Goal: Task Accomplishment & Management: Complete application form

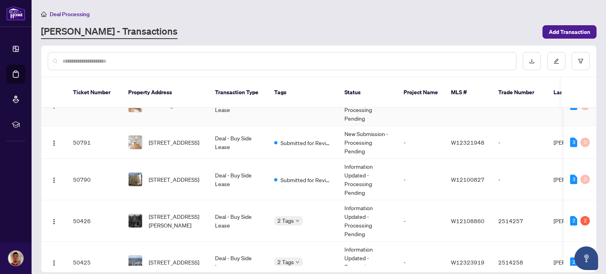
scroll to position [73, 0]
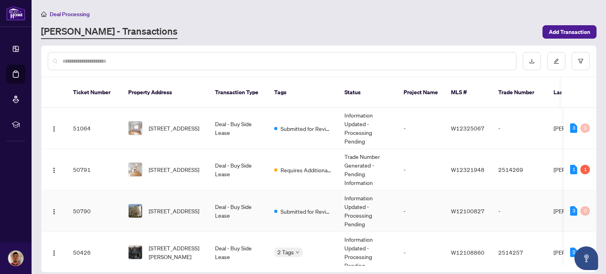
scroll to position [42, 0]
click at [187, 165] on span "[STREET_ADDRESS]" at bounding box center [174, 169] width 50 height 9
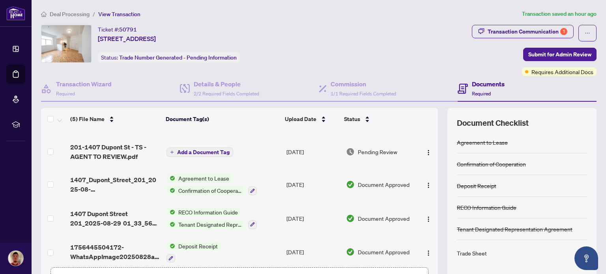
scroll to position [19, 0]
click at [498, 29] on div "Transaction Communication 1" at bounding box center [528, 31] width 80 height 13
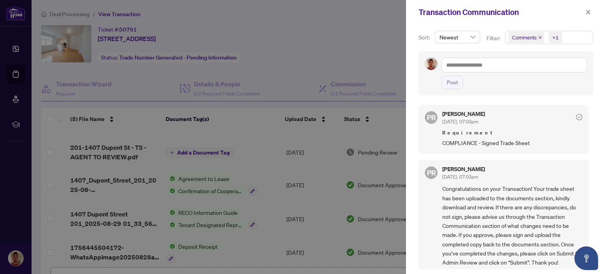
click at [392, 45] on div at bounding box center [303, 137] width 606 height 274
click at [587, 13] on icon "close" at bounding box center [588, 12] width 6 height 6
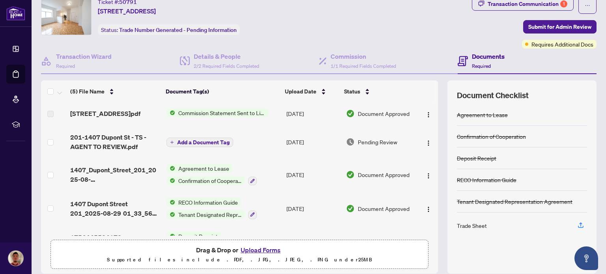
scroll to position [28, 0]
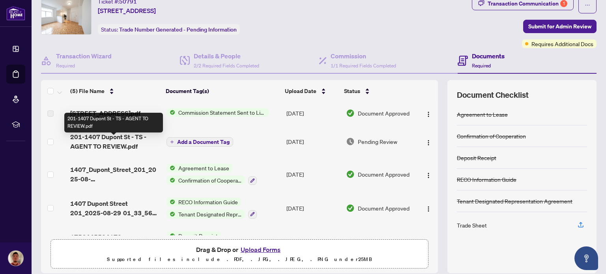
click at [125, 148] on span "201-1407 Dupont St - TS - AGENT TO REVIEW.pdf" at bounding box center [115, 141] width 90 height 19
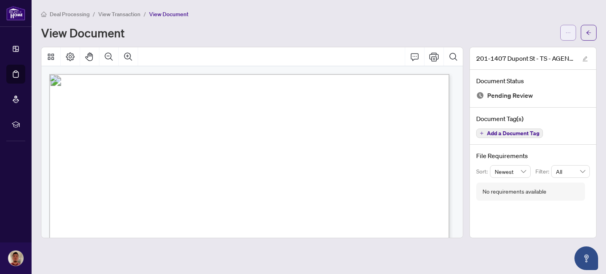
click at [566, 32] on icon "ellipsis" at bounding box center [568, 33] width 6 height 6
click at [530, 47] on span "Download" at bounding box center [540, 49] width 60 height 9
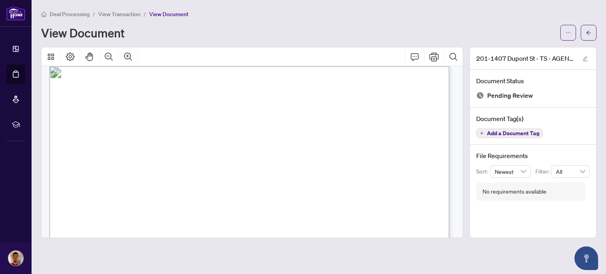
scroll to position [8, 0]
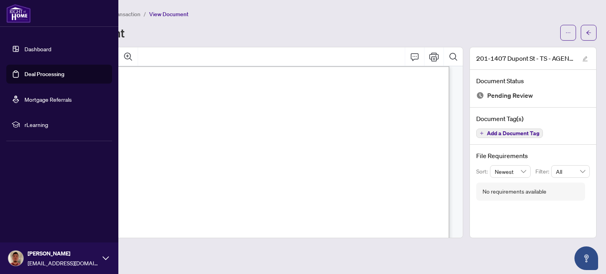
click at [24, 49] on link "Dashboard" at bounding box center [37, 48] width 27 height 7
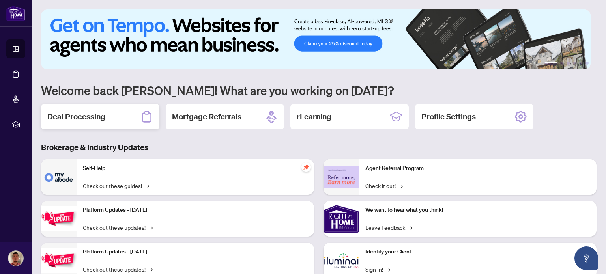
click at [123, 121] on div "Deal Processing" at bounding box center [100, 116] width 118 height 25
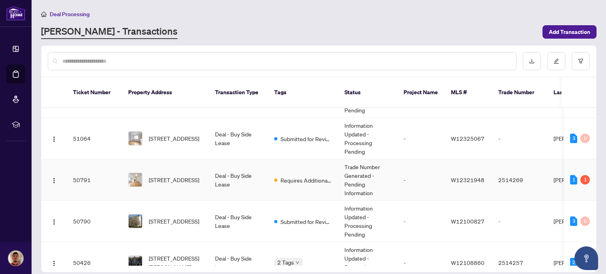
scroll to position [30, 0]
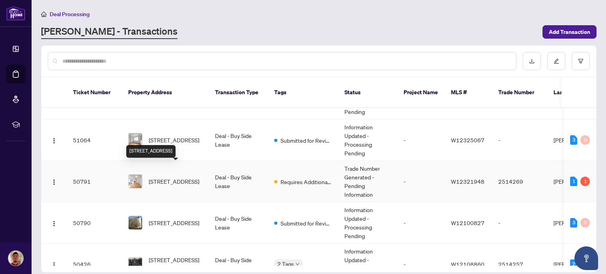
click at [178, 177] on span "[STREET_ADDRESS]" at bounding box center [174, 181] width 50 height 9
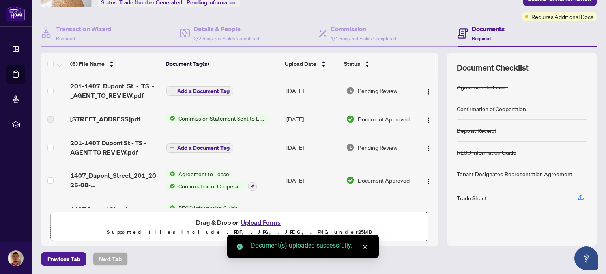
click at [134, 93] on span "201-1407_Dupont_St_-_TS_-_AGENT_TO_REVIEW.pdf" at bounding box center [115, 90] width 90 height 19
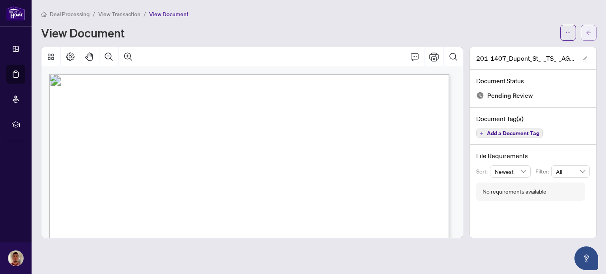
click at [589, 34] on icon "arrow-left" at bounding box center [589, 33] width 6 height 6
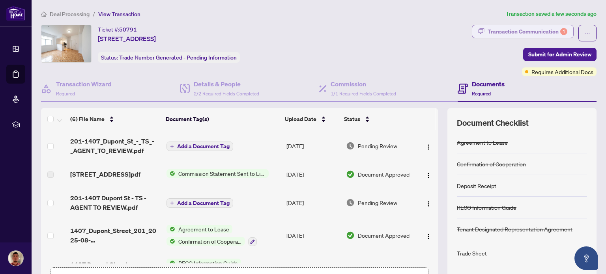
click at [503, 26] on div "Transaction Communication 1" at bounding box center [528, 31] width 80 height 13
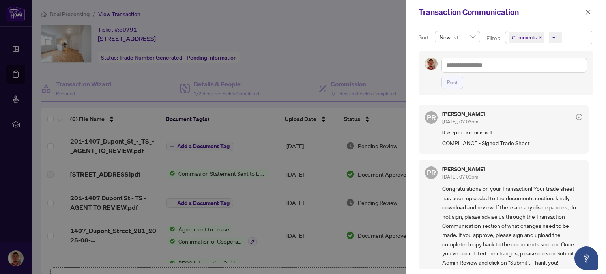
click at [358, 58] on div at bounding box center [303, 137] width 606 height 274
click at [586, 14] on icon "close" at bounding box center [588, 12] width 6 height 6
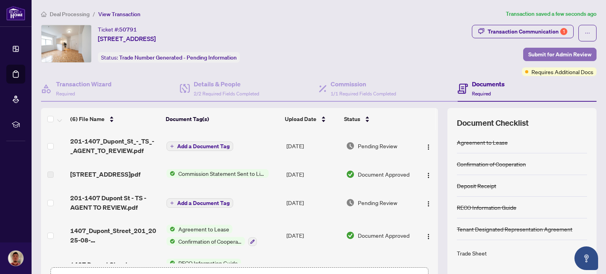
click at [540, 56] on span "Submit for Admin Review" at bounding box center [559, 54] width 63 height 13
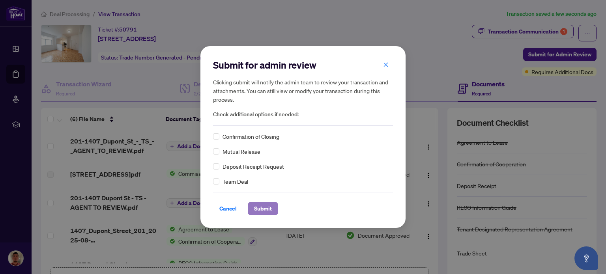
click at [264, 209] on span "Submit" at bounding box center [263, 208] width 18 height 13
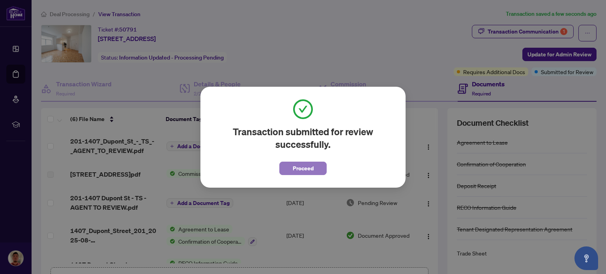
click at [295, 167] on span "Proceed" at bounding box center [303, 168] width 21 height 13
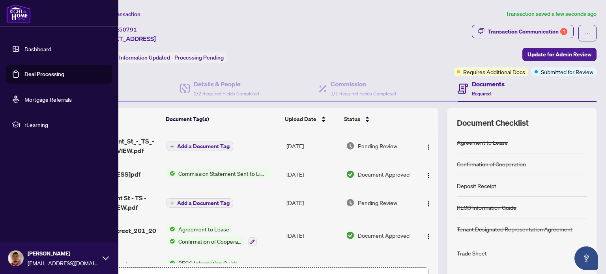
click at [24, 49] on link "Dashboard" at bounding box center [37, 48] width 27 height 7
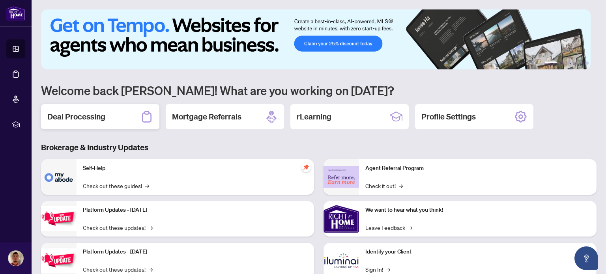
click at [126, 114] on div "Deal Processing" at bounding box center [100, 116] width 118 height 25
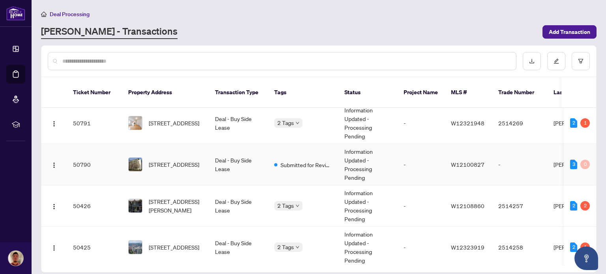
scroll to position [88, 0]
